Goal: Task Accomplishment & Management: Manage account settings

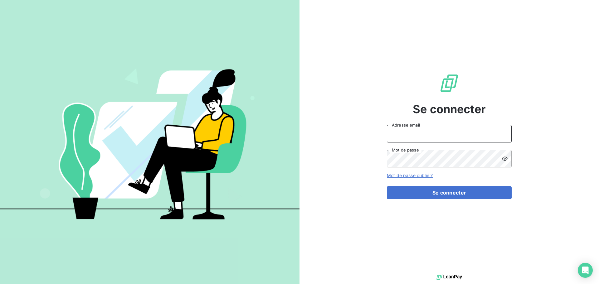
click at [421, 125] on input "Adresse email" at bounding box center [449, 133] width 125 height 17
type input "[EMAIL_ADDRESS][DOMAIN_NAME]"
click at [387, 186] on button "Se connecter" at bounding box center [449, 192] width 125 height 13
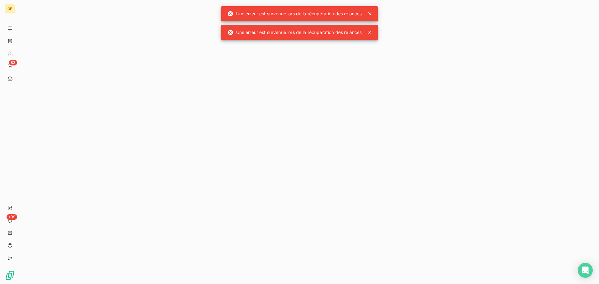
click at [368, 14] on icon at bounding box center [370, 14] width 6 height 6
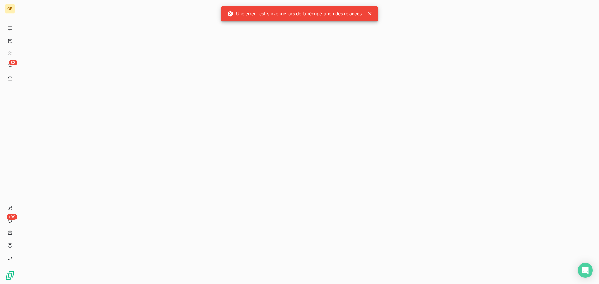
click at [372, 29] on div at bounding box center [309, 142] width 579 height 284
click at [372, 14] on icon at bounding box center [370, 14] width 6 height 6
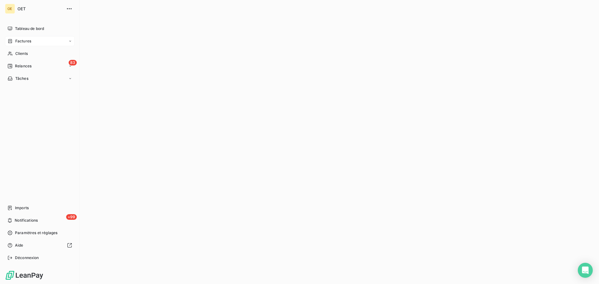
click at [31, 39] on span "Factures" at bounding box center [23, 41] width 16 height 6
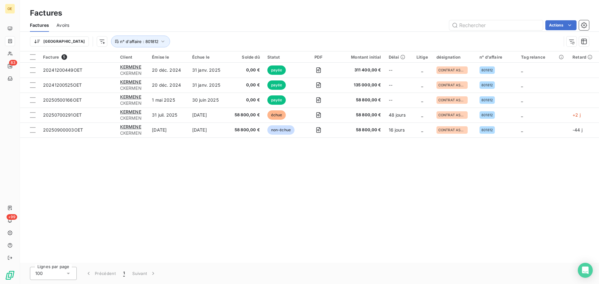
click at [171, 207] on div "Facture 5 Client Émise le Échue le Solde dû Statut PDF Montant initial Délai Li…" at bounding box center [309, 158] width 579 height 212
